Goal: Task Accomplishment & Management: Manage account settings

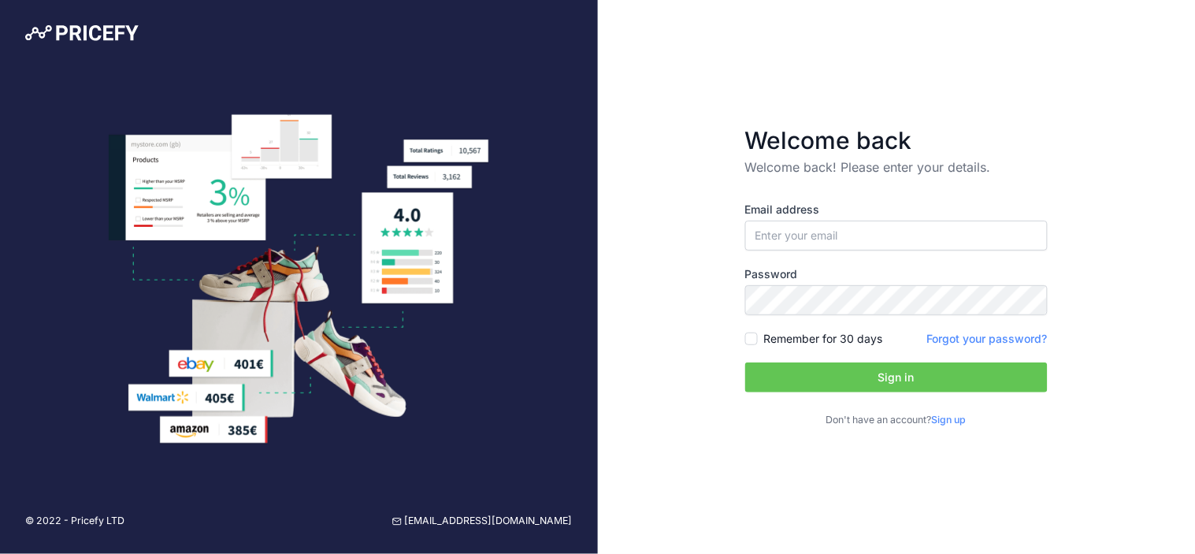
type input "[EMAIL_ADDRESS][DOMAIN_NAME]"
click at [745, 362] on button "Sign in" at bounding box center [896, 377] width 302 height 30
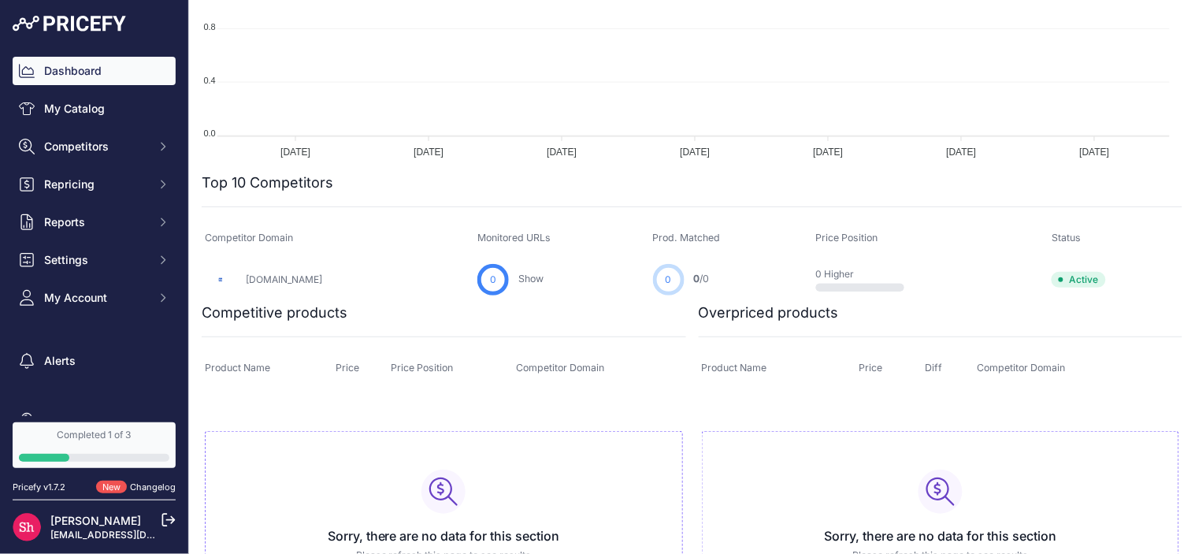
scroll to position [447, 0]
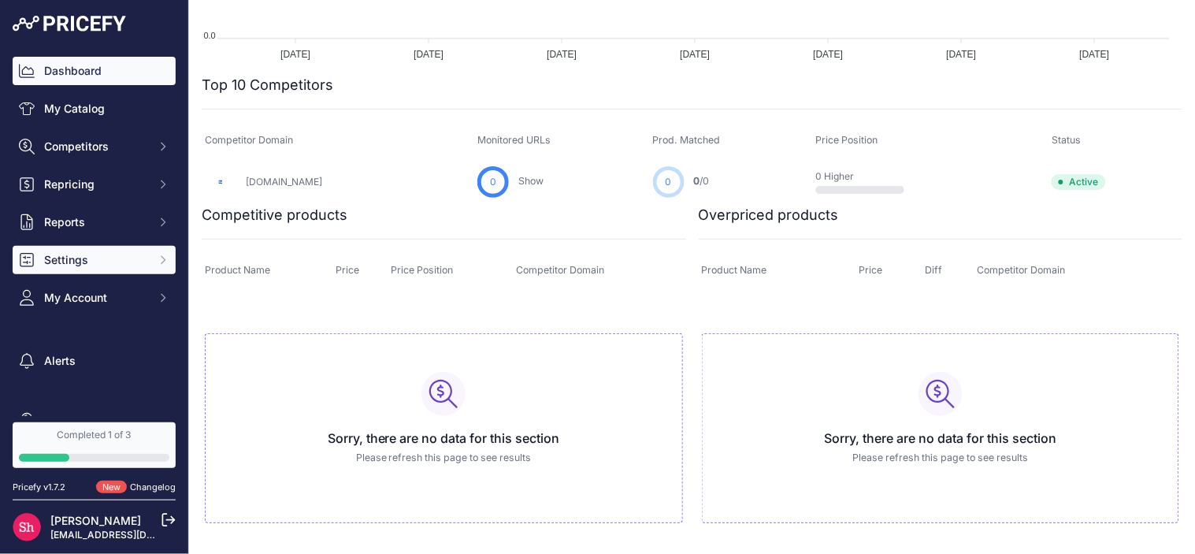
click at [114, 255] on span "Settings" at bounding box center [95, 260] width 103 height 16
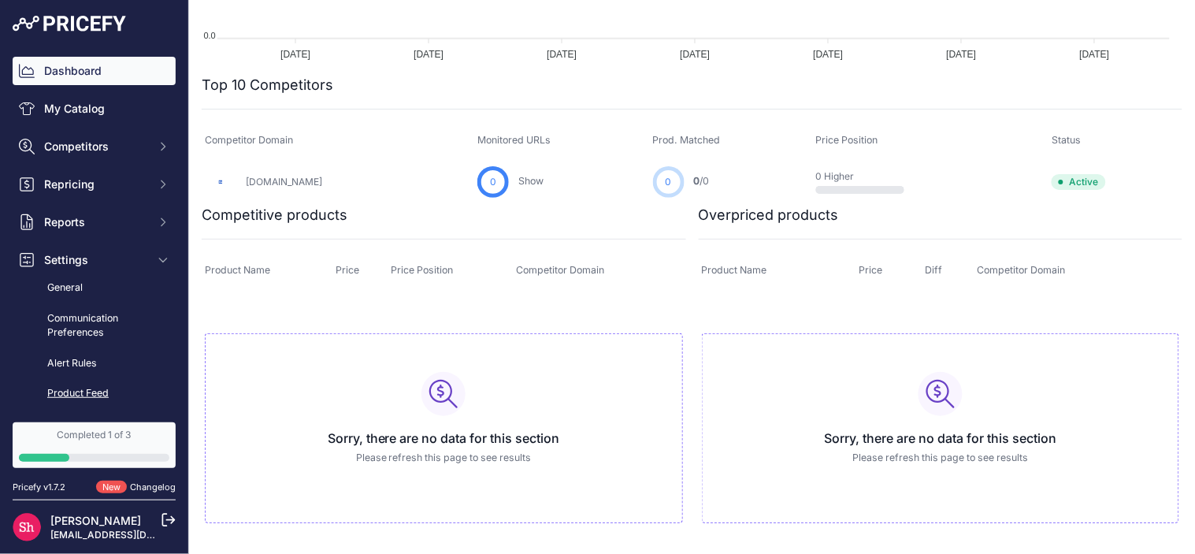
click at [97, 386] on link "Product Feed" at bounding box center [94, 394] width 163 height 28
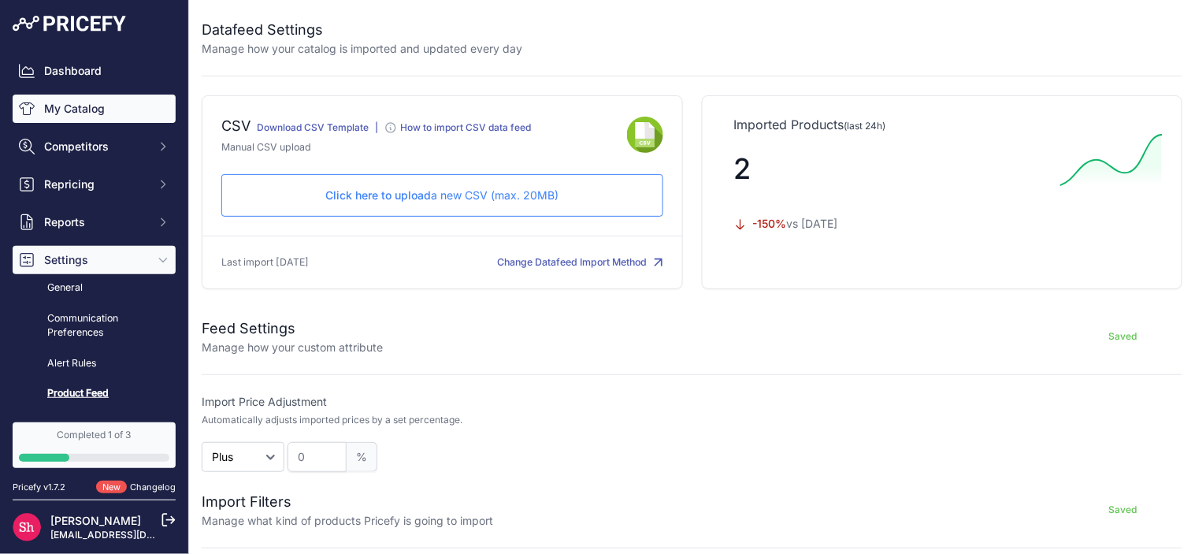
click at [67, 100] on link "My Catalog" at bounding box center [94, 109] width 163 height 28
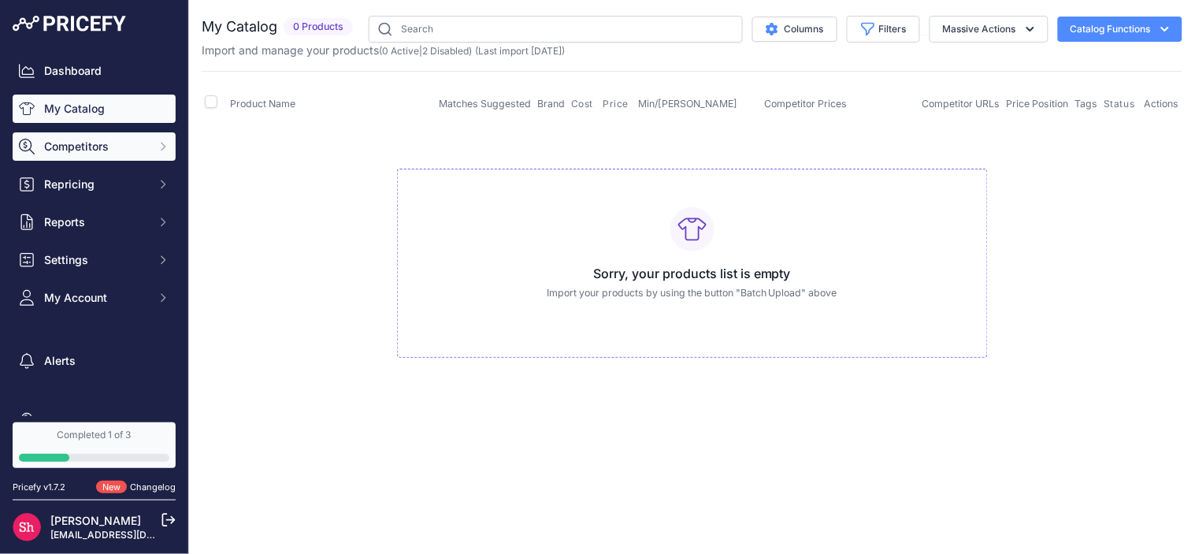
click at [76, 143] on span "Competitors" at bounding box center [95, 147] width 103 height 16
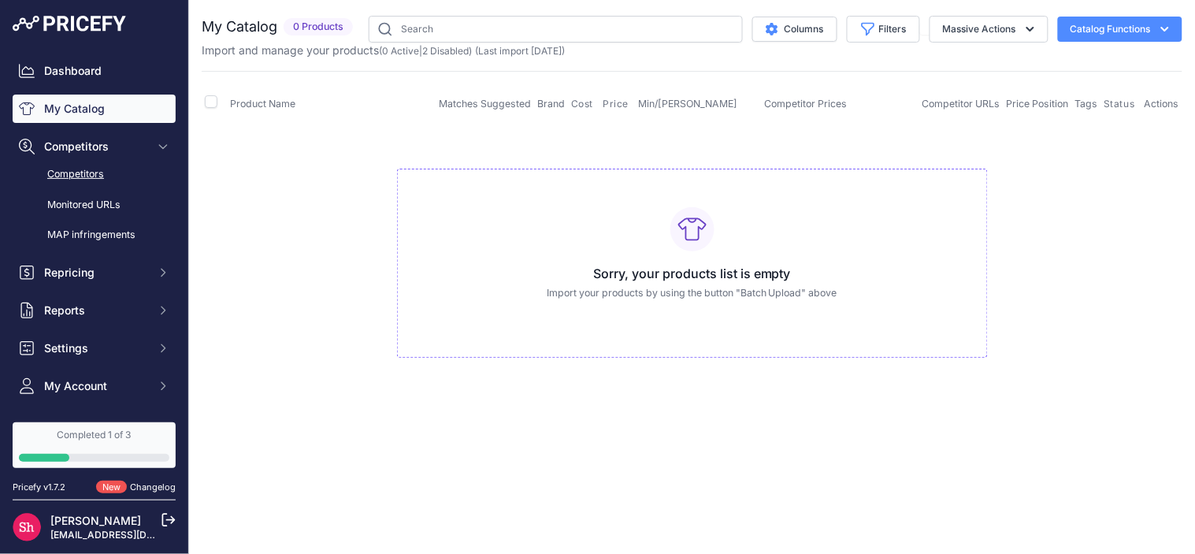
click at [82, 179] on link "Competitors" at bounding box center [94, 175] width 163 height 28
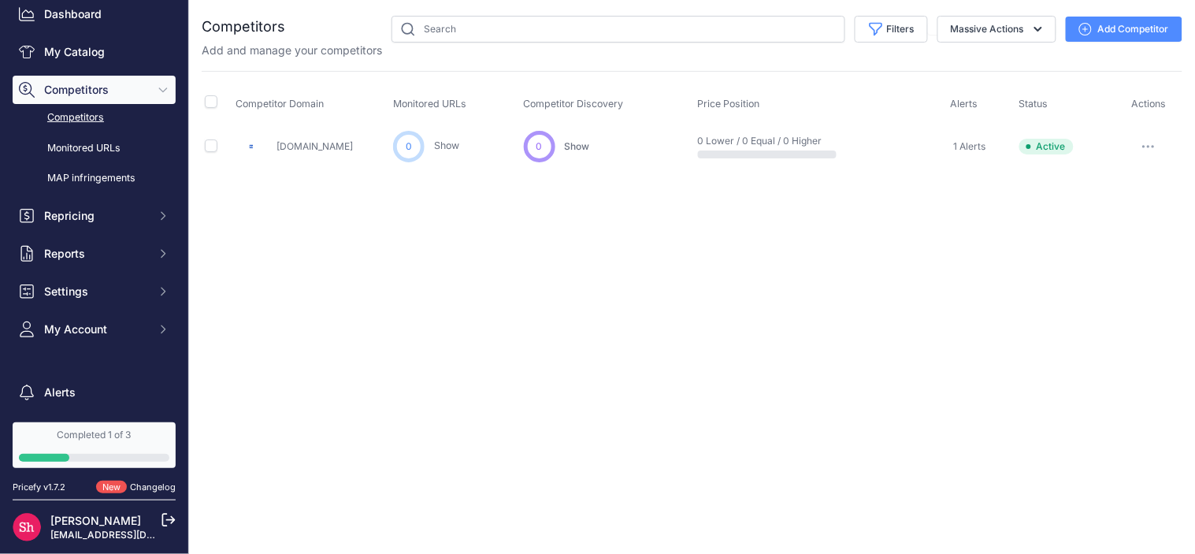
scroll to position [87, 0]
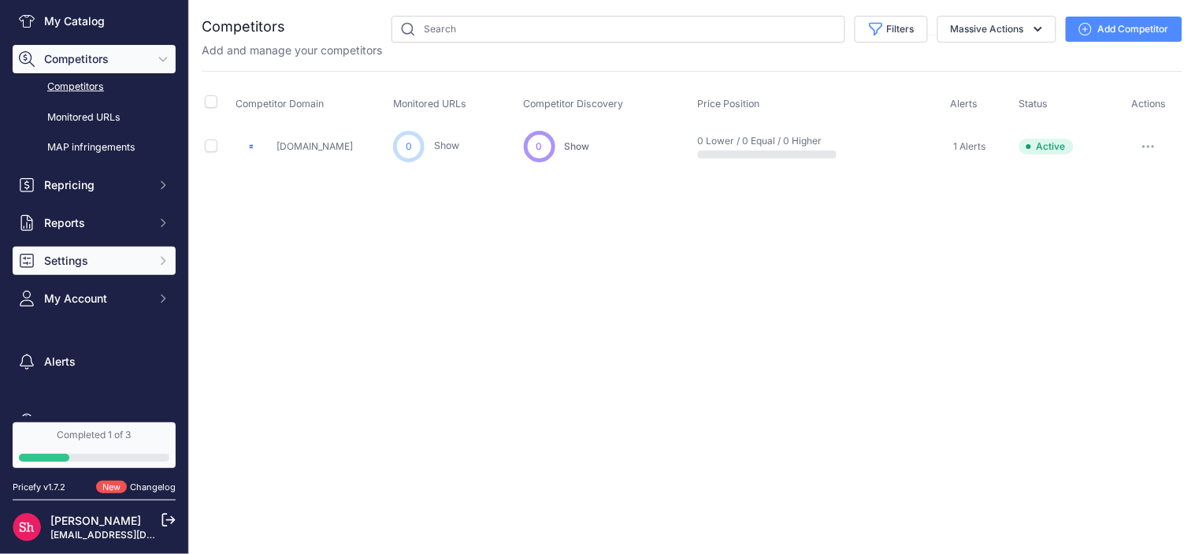
click at [89, 260] on span "Settings" at bounding box center [95, 261] width 103 height 16
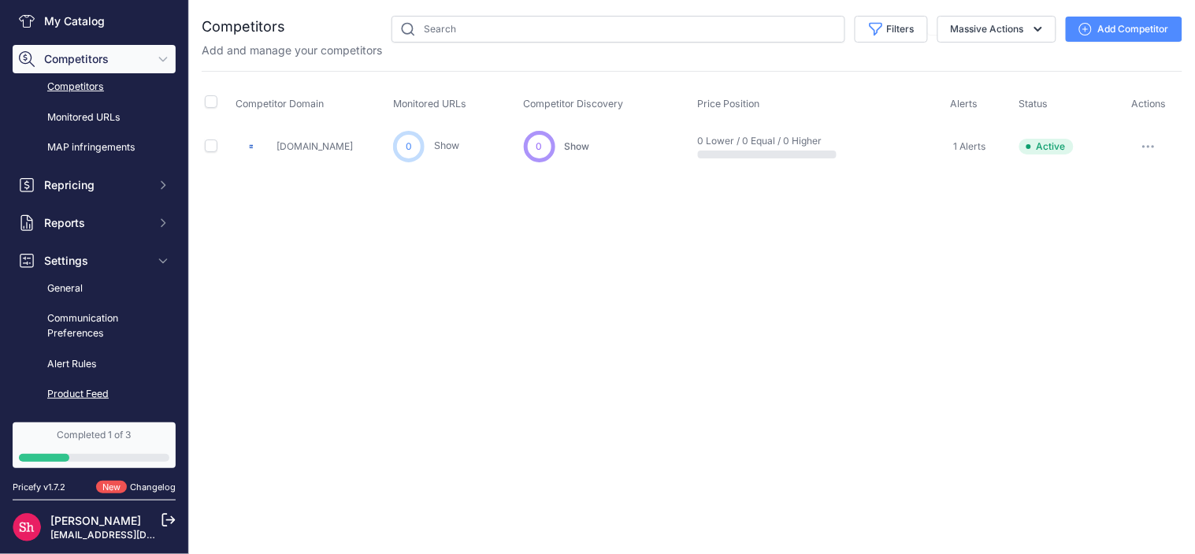
click at [87, 380] on link "Product Feed" at bounding box center [94, 394] width 163 height 28
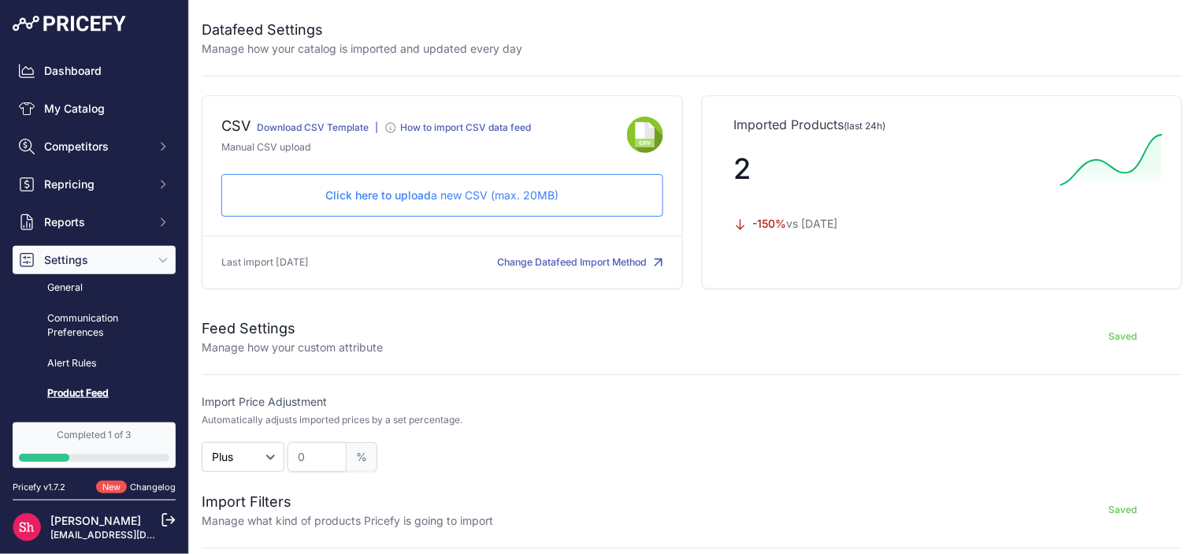
scroll to position [502, 0]
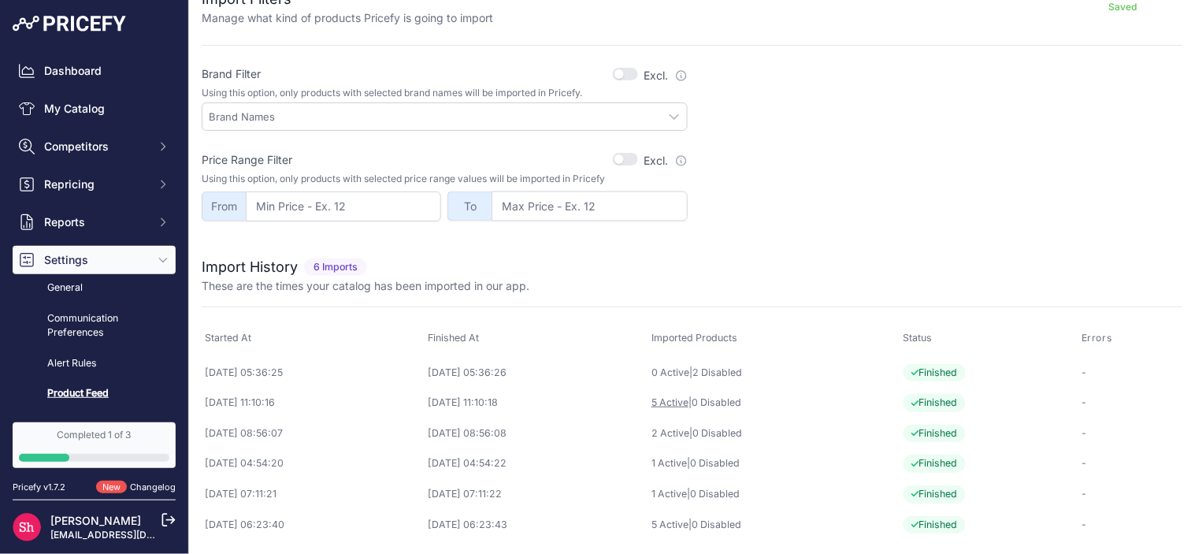
click at [688, 402] on link "5 Active" at bounding box center [669, 402] width 37 height 12
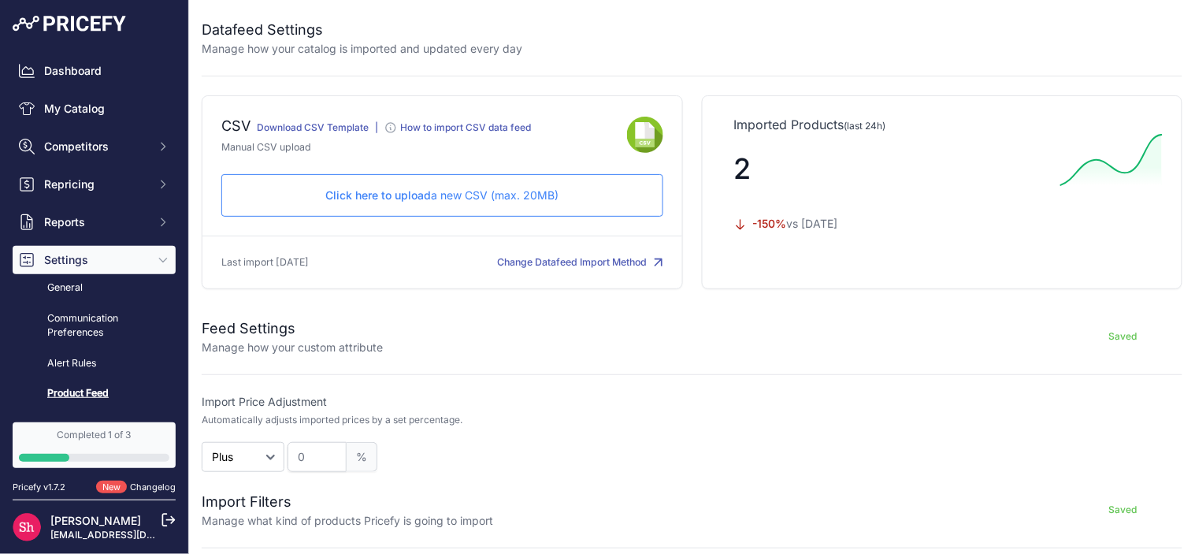
click at [561, 191] on p "Click here to upload a new CSV (max. 20MB)" at bounding box center [442, 195] width 415 height 16
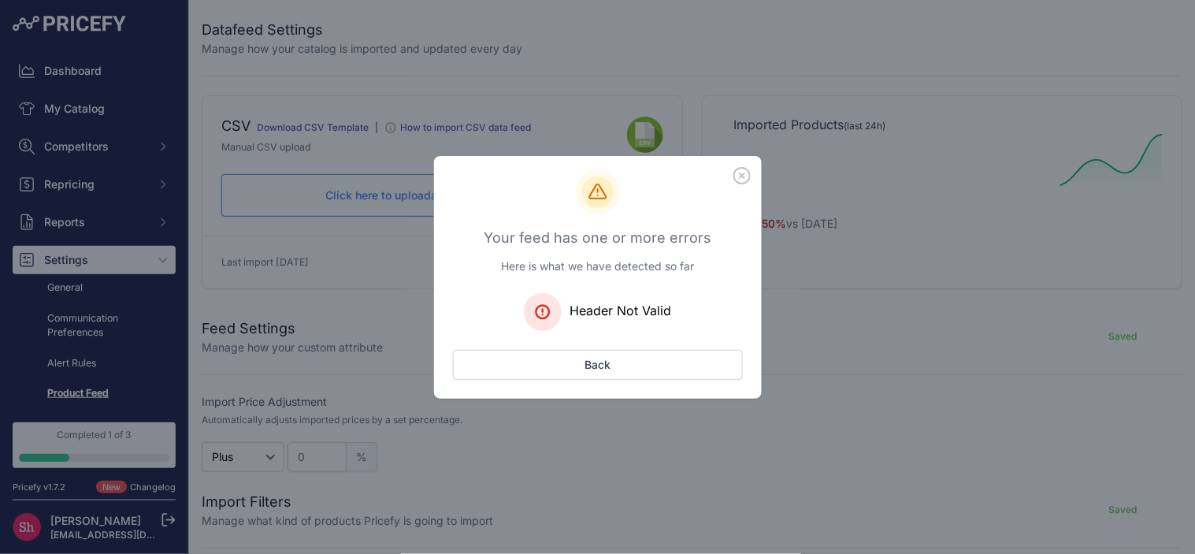
click at [744, 181] on icon "button" at bounding box center [741, 175] width 17 height 17
click at [748, 179] on icon "button" at bounding box center [742, 176] width 16 height 16
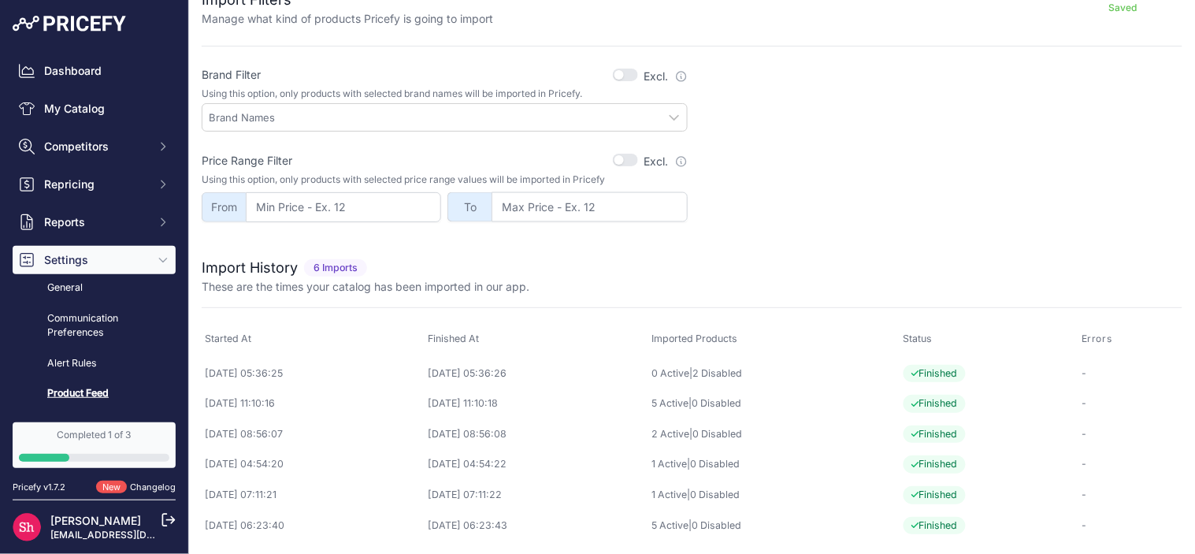
scroll to position [502, 0]
